Goal: Book appointment/travel/reservation

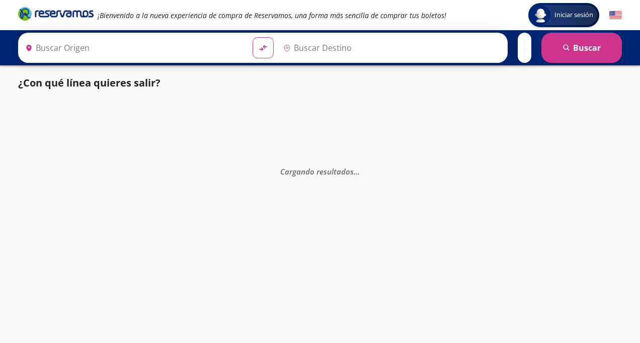
type input "[GEOGRAPHIC_DATA], [GEOGRAPHIC_DATA]"
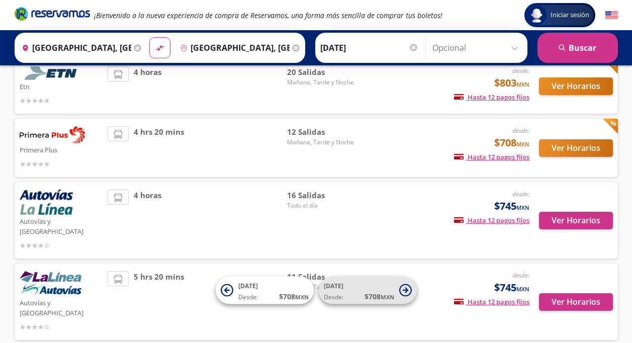
scroll to position [121, 0]
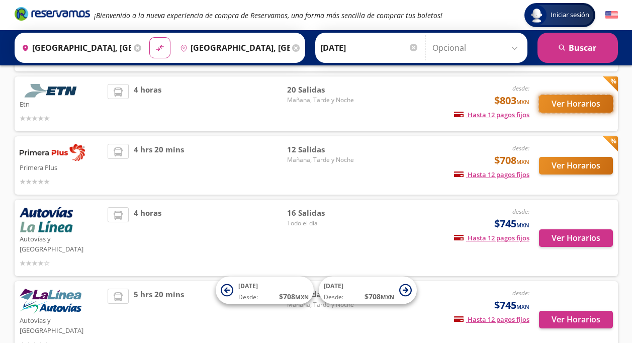
click at [581, 104] on button "Ver Horarios" at bounding box center [576, 104] width 74 height 18
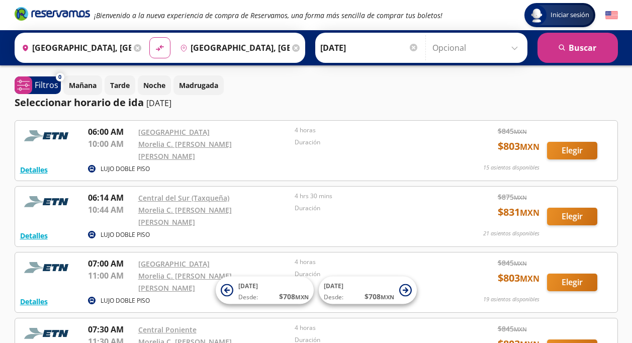
click at [515, 50] on input "Opcional" at bounding box center [478, 47] width 90 height 25
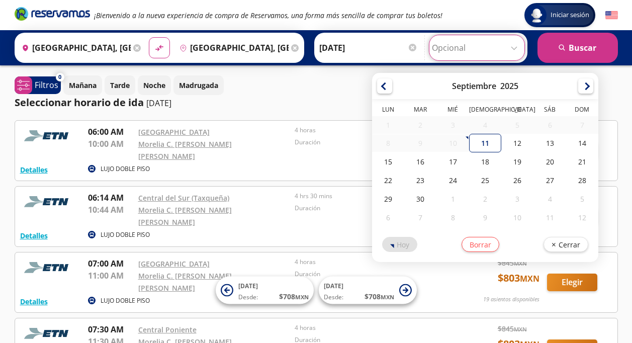
click at [515, 50] on input "Opcional" at bounding box center [477, 47] width 90 height 25
click at [89, 85] on p "Mañana" at bounding box center [83, 85] width 28 height 11
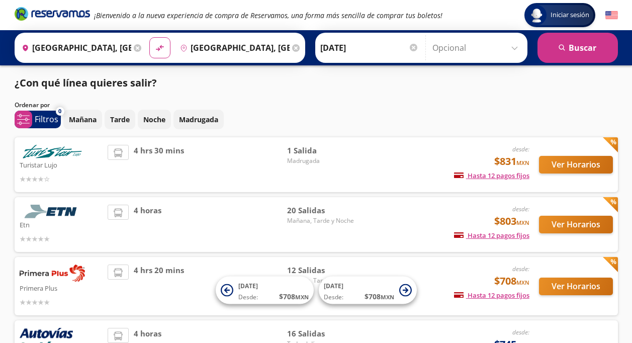
scroll to position [121, 0]
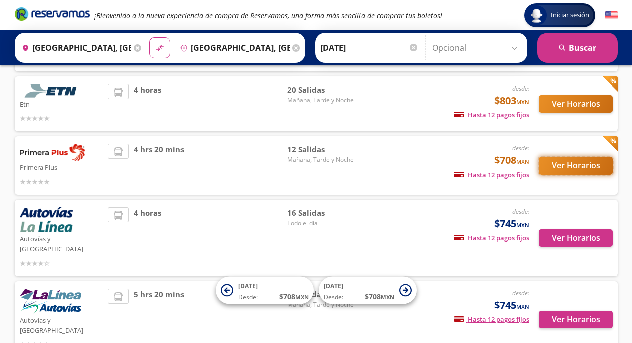
click at [571, 159] on button "Ver Horarios" at bounding box center [576, 166] width 74 height 18
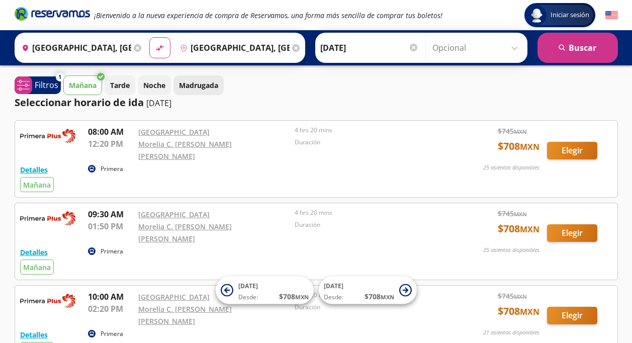
click at [208, 87] on p "Madrugada" at bounding box center [198, 85] width 39 height 11
click at [158, 87] on p "Noche" at bounding box center [154, 85] width 22 height 11
click at [226, 77] on icon at bounding box center [223, 77] width 8 height 8
click at [225, 77] on icon at bounding box center [223, 77] width 8 height 8
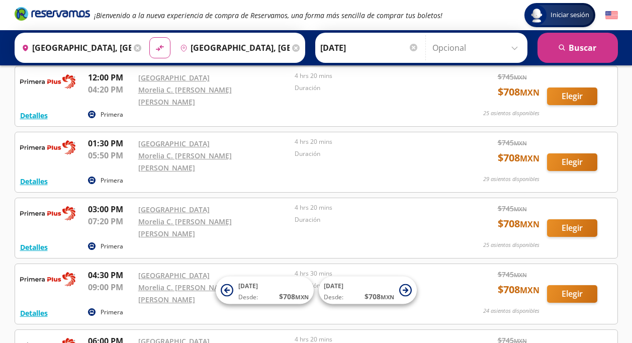
scroll to position [734, 0]
